Goal: Check status

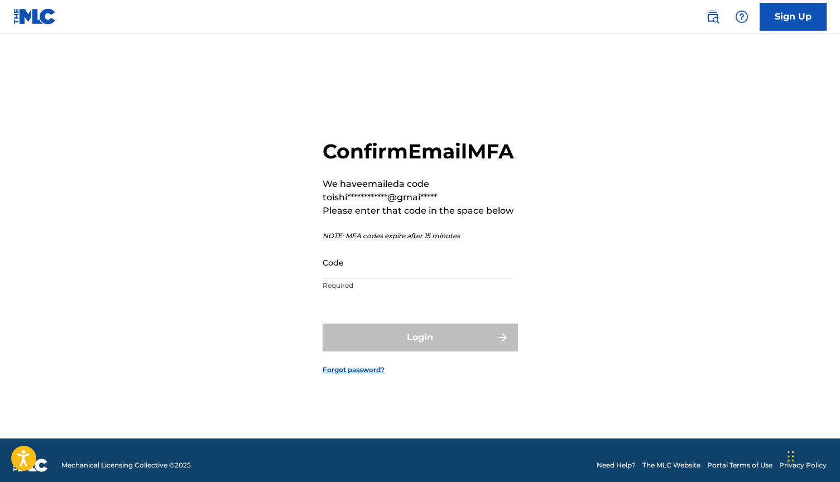
scroll to position [4, 0]
click at [394, 279] on input "Code" at bounding box center [417, 263] width 189 height 32
paste input "784147"
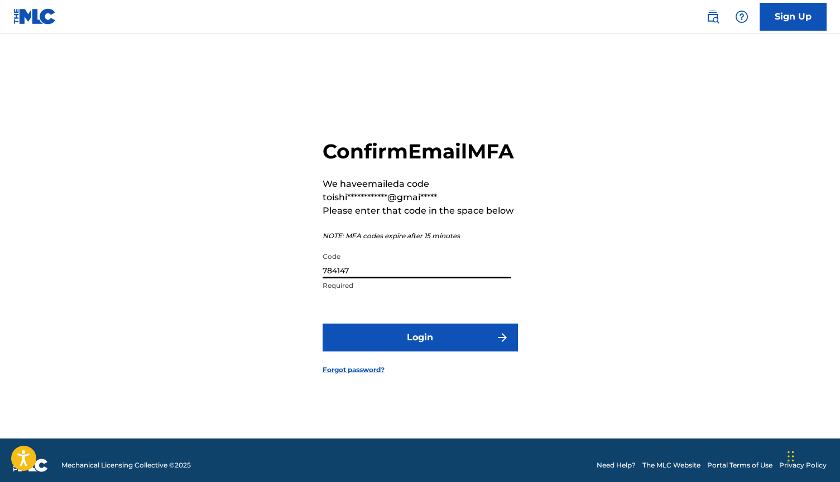
type input "784147"
click at [417, 334] on form "**********" at bounding box center [420, 248] width 195 height 382
click at [419, 343] on button "Login" at bounding box center [420, 338] width 195 height 28
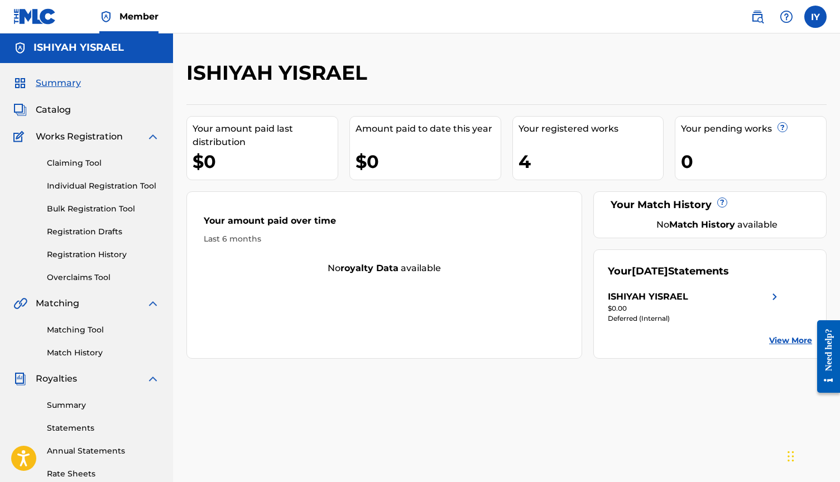
scroll to position [0, 1]
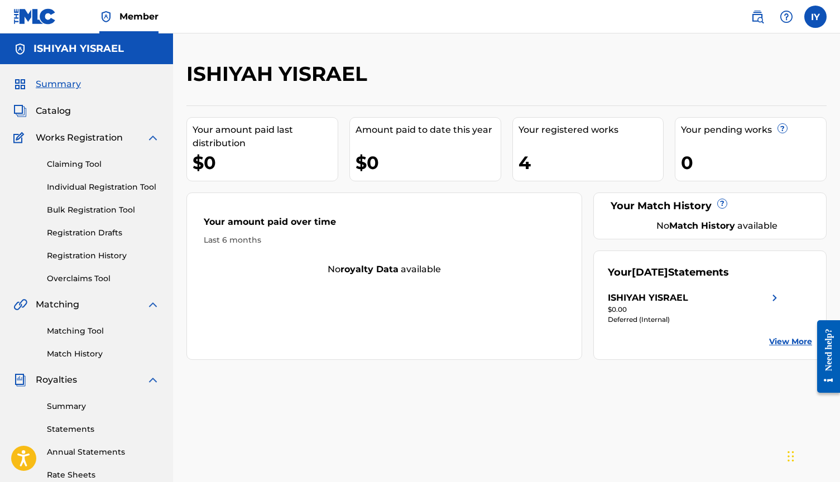
click at [772, 295] on img at bounding box center [774, 297] width 13 height 13
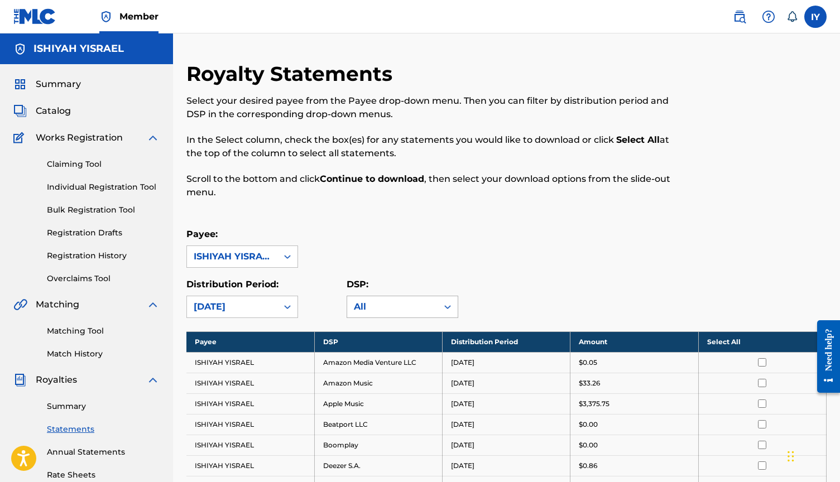
click at [401, 305] on div "All" at bounding box center [392, 306] width 77 height 13
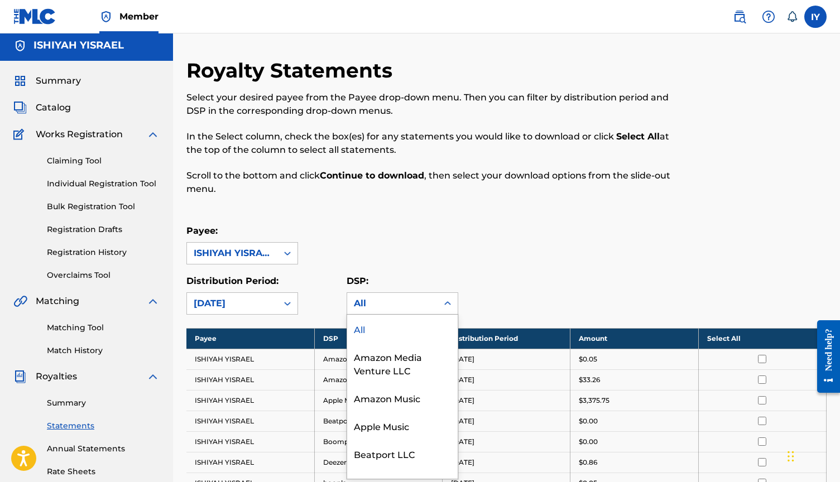
scroll to position [4, 0]
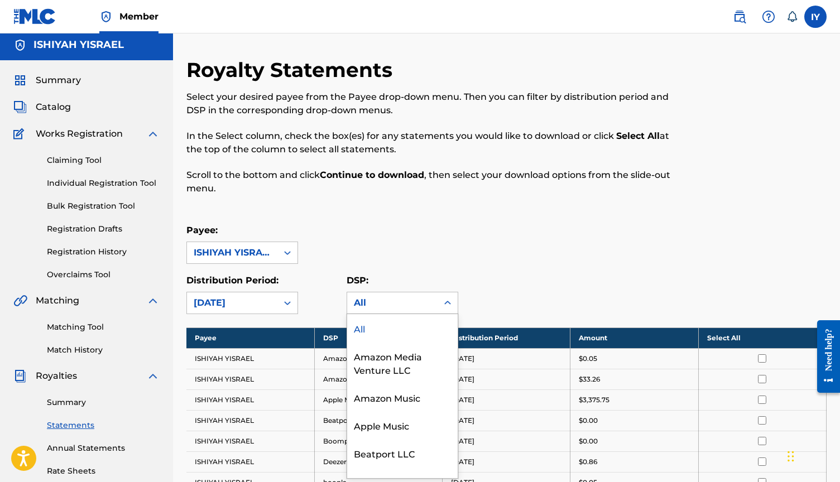
click at [308, 281] on div "Distribution Period: August 2025" at bounding box center [266, 294] width 160 height 40
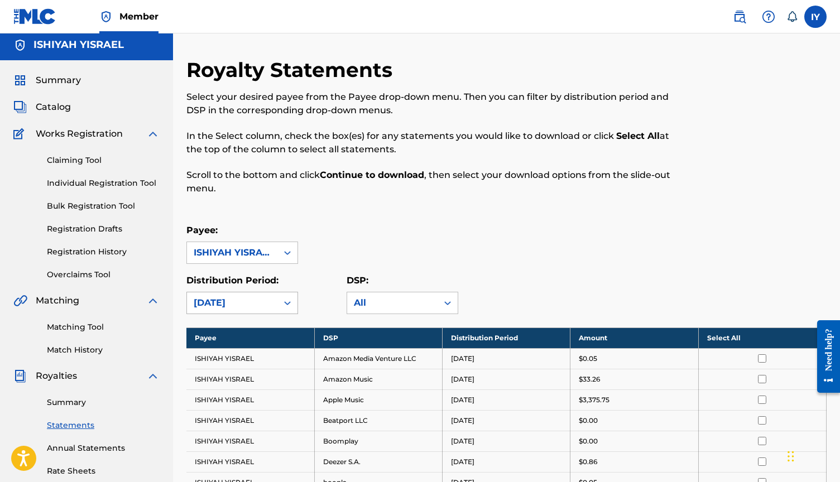
click at [286, 298] on icon at bounding box center [287, 303] width 11 height 11
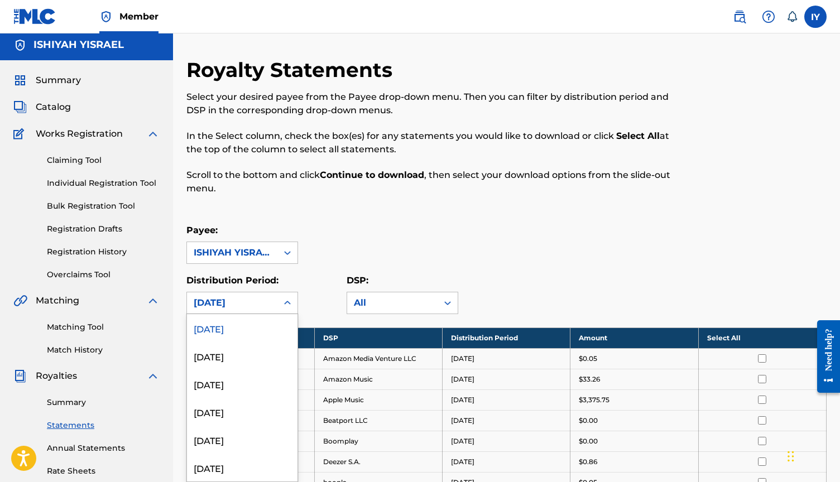
click at [322, 280] on div "Distribution Period: August 2025, 1 of 53. 53 results available. Use Up and Dow…" at bounding box center [266, 294] width 160 height 40
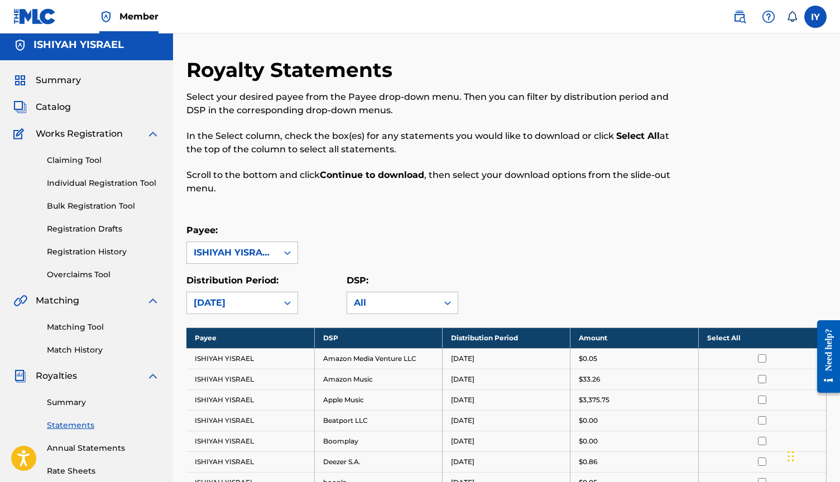
click at [248, 237] on p "Payee:" at bounding box center [242, 230] width 112 height 13
click at [247, 247] on div "ISHIYAH YISRAEL" at bounding box center [232, 252] width 77 height 13
click at [380, 234] on div "Payee: ISHIYAH YISRAEL, 1 of 1. 1 result available. Use Up and Down to choose o…" at bounding box center [506, 244] width 640 height 40
click at [36, 133] on span "Works Registration" at bounding box center [79, 133] width 87 height 13
click at [60, 396] on div "Summary Statements Annual Statements Rate Sheets" at bounding box center [86, 430] width 146 height 94
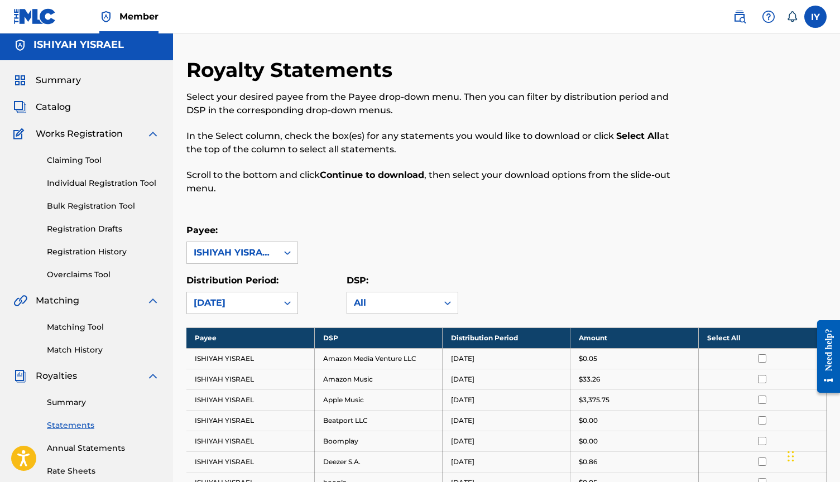
click at [61, 401] on link "Summary" at bounding box center [103, 403] width 113 height 12
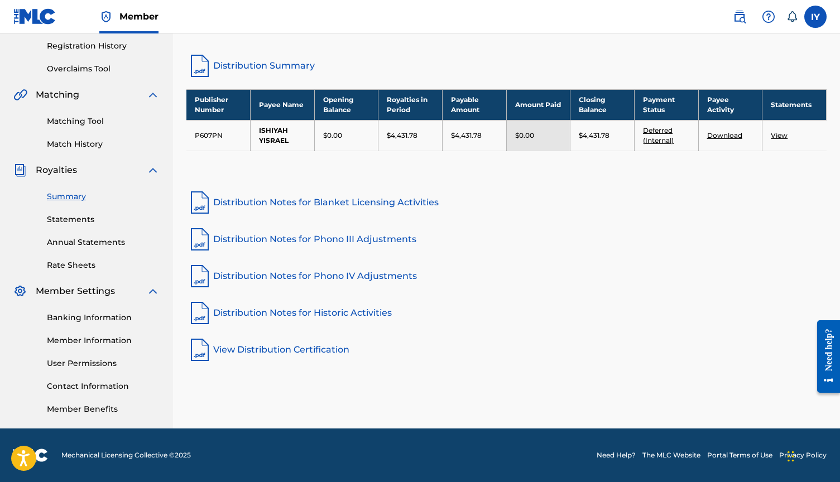
scroll to position [210, 0]
click at [782, 138] on link "View" at bounding box center [779, 135] width 17 height 8
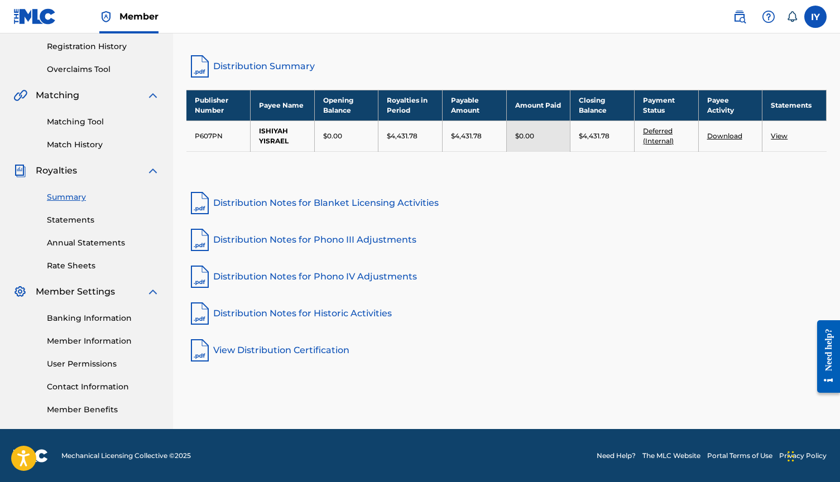
click at [541, 319] on link "Distribution Notes for Historic Activities" at bounding box center [506, 313] width 640 height 27
